Goal: Transaction & Acquisition: Purchase product/service

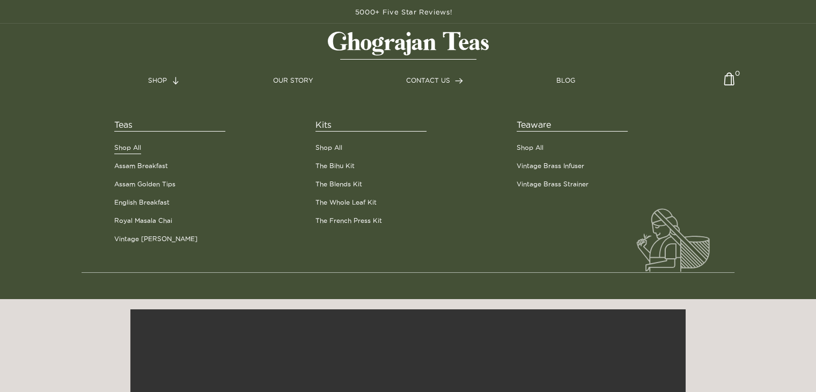
click at [129, 147] on link "Shop All" at bounding box center [127, 148] width 27 height 10
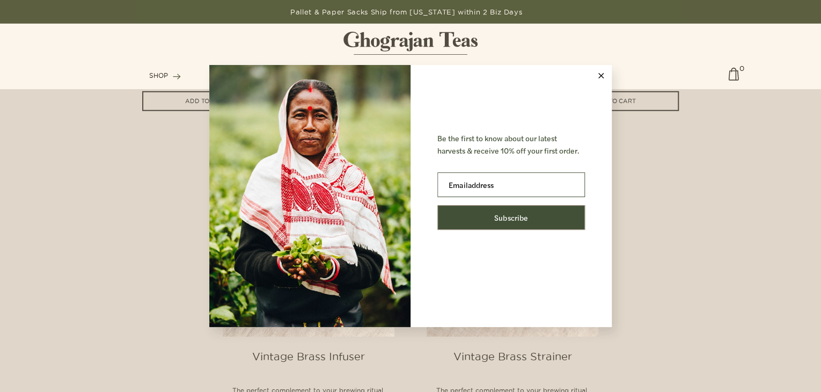
scroll to position [1403, 0]
click at [596, 71] on button at bounding box center [600, 75] width 21 height 21
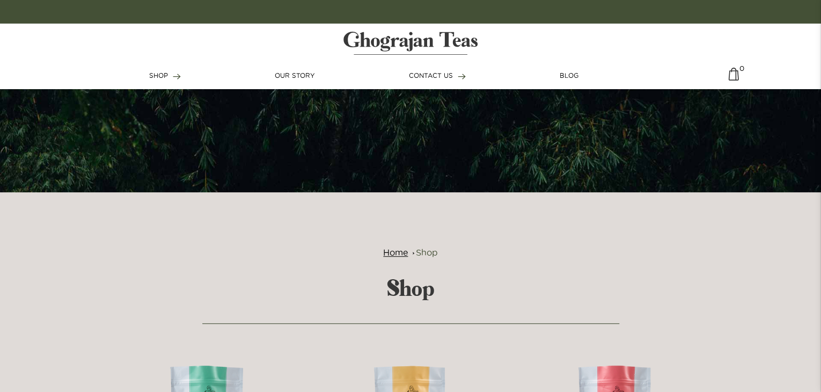
scroll to position [190, 0]
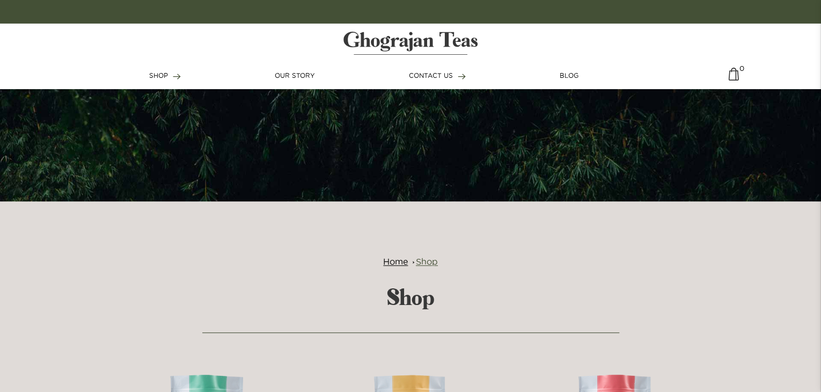
click at [425, 260] on span "Shop" at bounding box center [427, 261] width 22 height 10
